Goal: Task Accomplishment & Management: Use online tool/utility

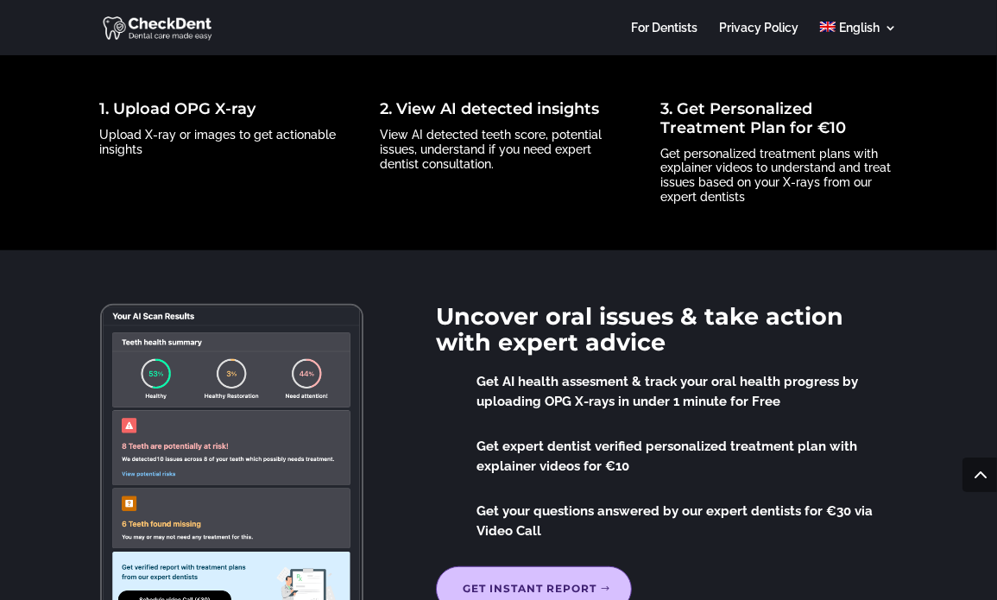
scroll to position [718, 0]
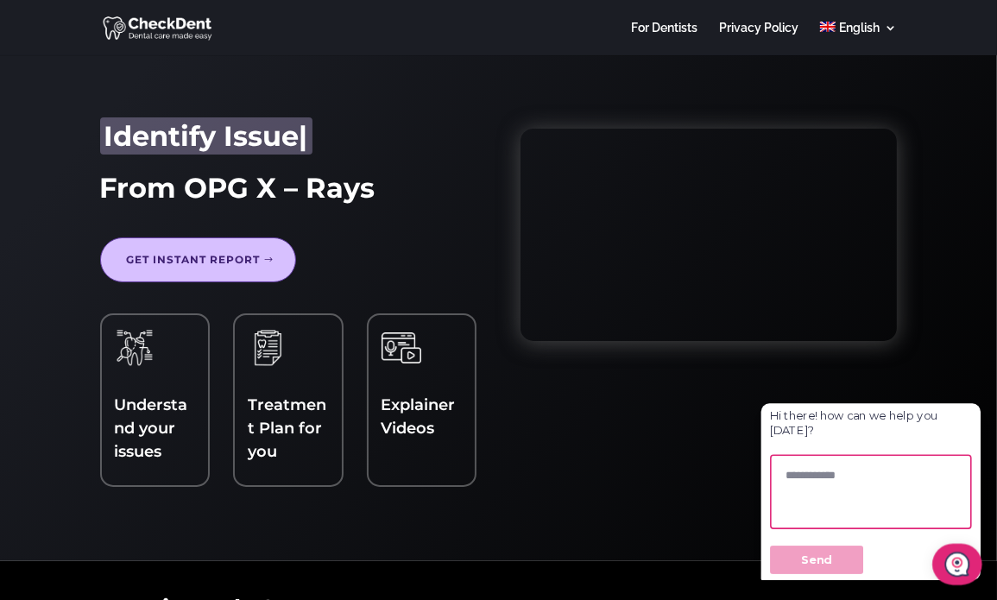
drag, startPoint x: 121, startPoint y: 85, endPoint x: 127, endPoint y: 78, distance: 9.8
click at [123, 82] on div "Get Second Opinion Identify Issues Get Treatment Plan Understand Better Identif…" at bounding box center [498, 307] width 997 height 507
click at [9, 117] on div "Get Second Opinion Identify Issues Get Treatment Plan Understand Better Underst…" at bounding box center [498, 307] width 997 height 507
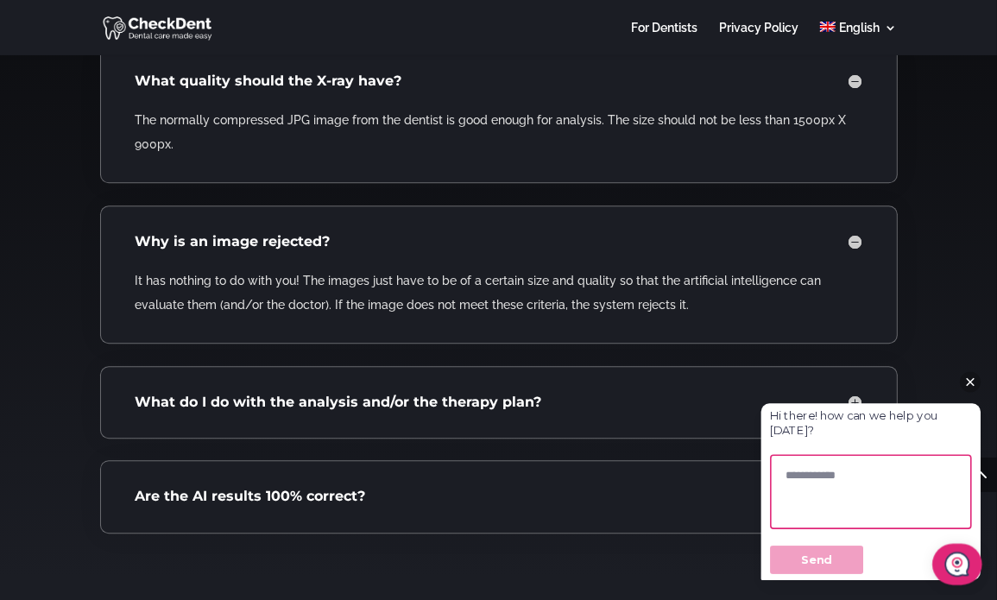
scroll to position [3423, 0]
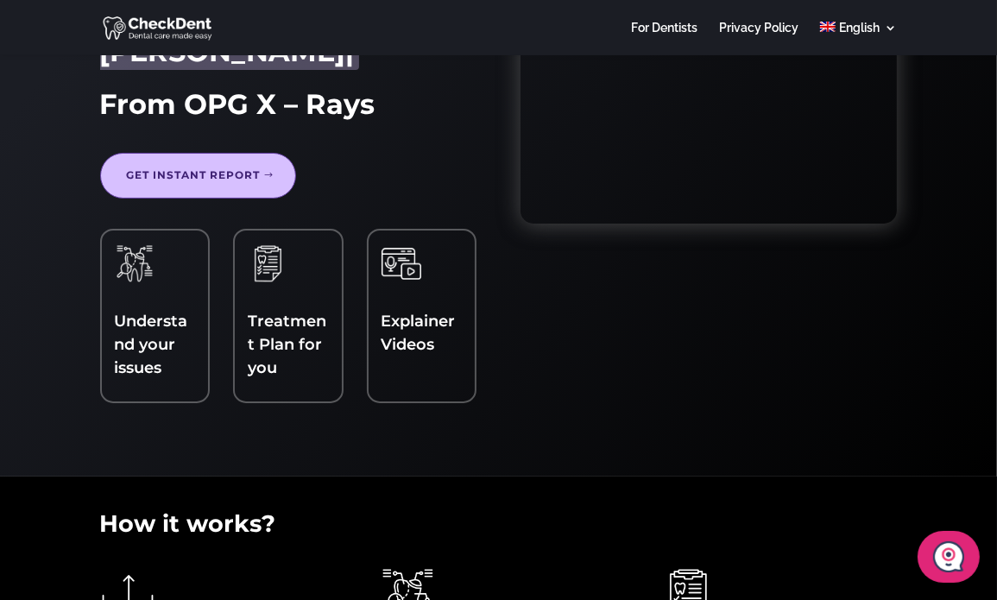
scroll to position [31, 0]
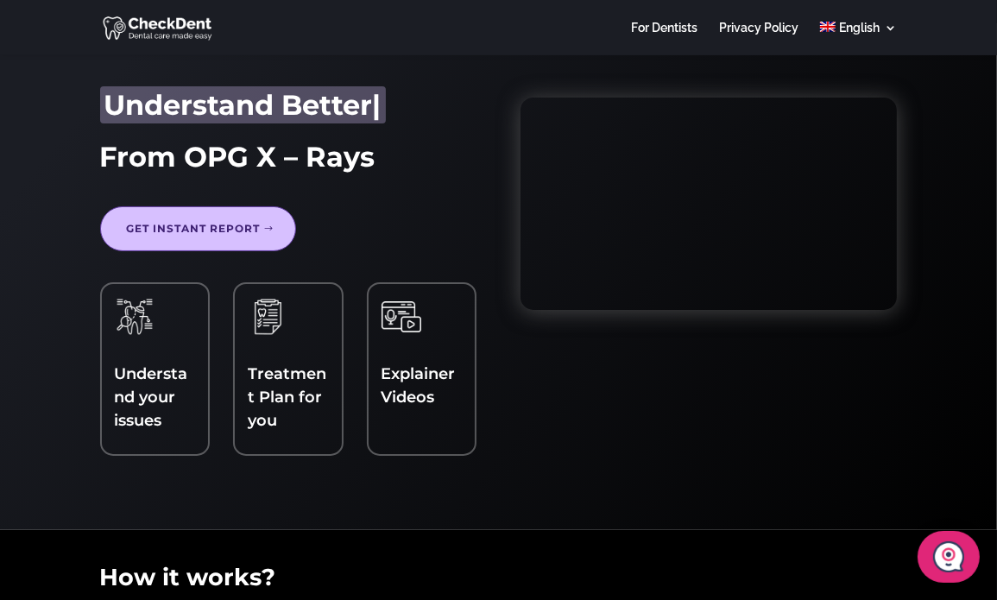
click at [162, 239] on link "Get Instant report" at bounding box center [198, 228] width 196 height 45
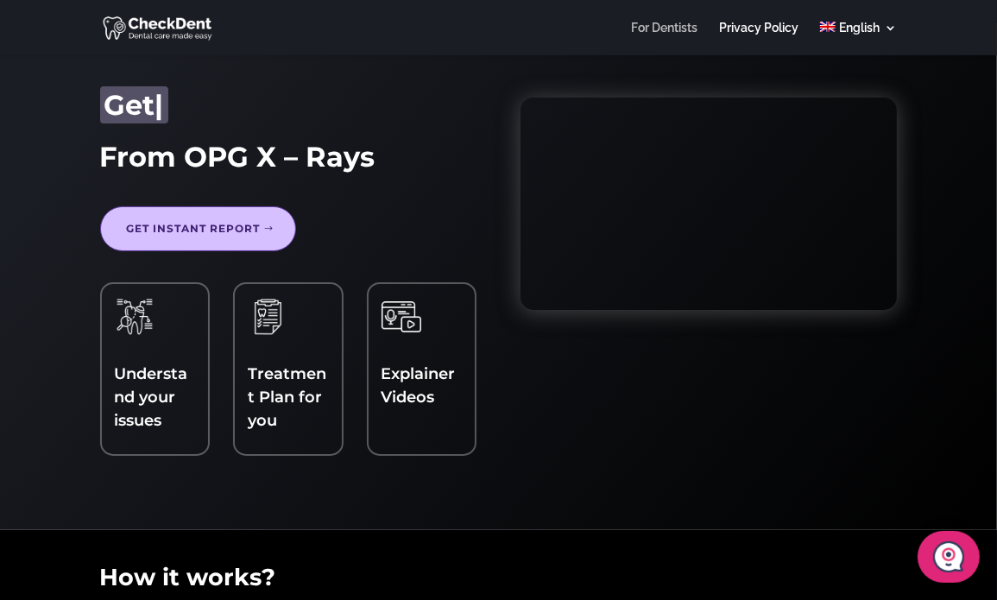
click at [651, 27] on link "For Dentists" at bounding box center [664, 39] width 66 height 34
